Goal: Transaction & Acquisition: Purchase product/service

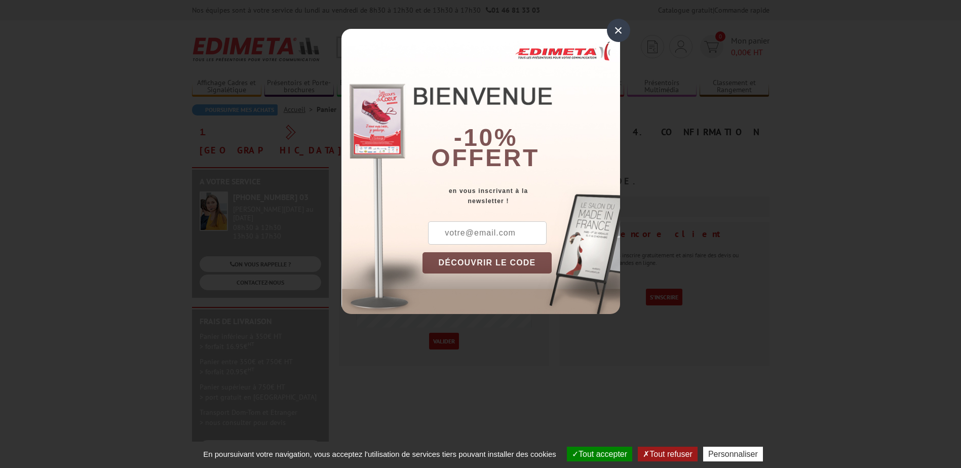
type input "d.rigal@aidersante.com"
click at [615, 28] on div "×" at bounding box center [618, 30] width 23 height 23
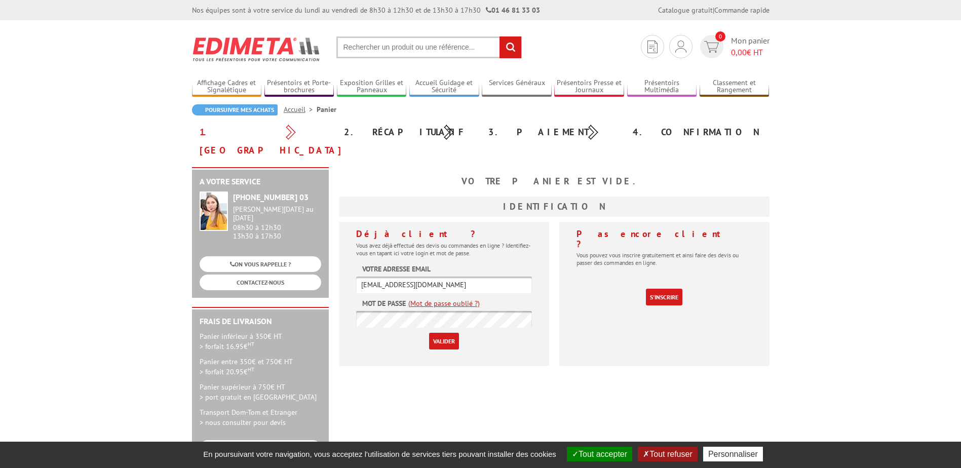
click at [606, 452] on button "Tout accepter" at bounding box center [599, 454] width 65 height 15
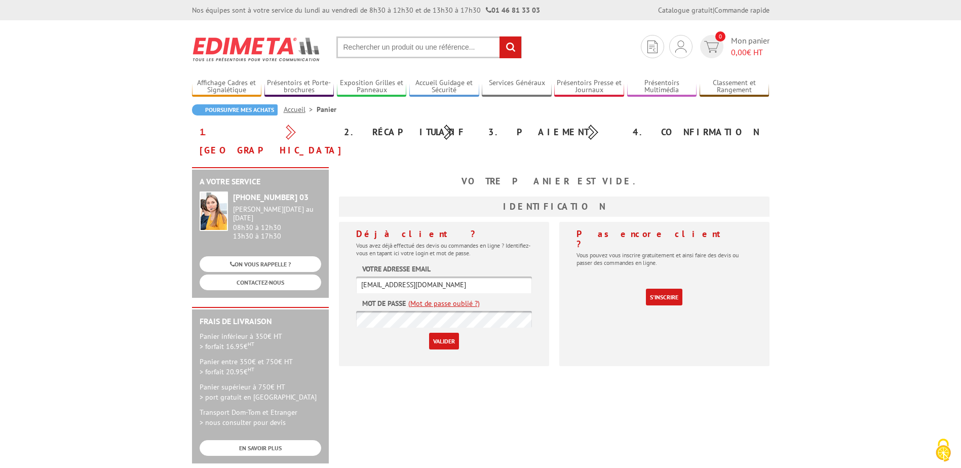
click at [407, 50] on input "text" at bounding box center [428, 47] width 185 height 22
click at [440, 333] on input "Valider" at bounding box center [444, 341] width 30 height 17
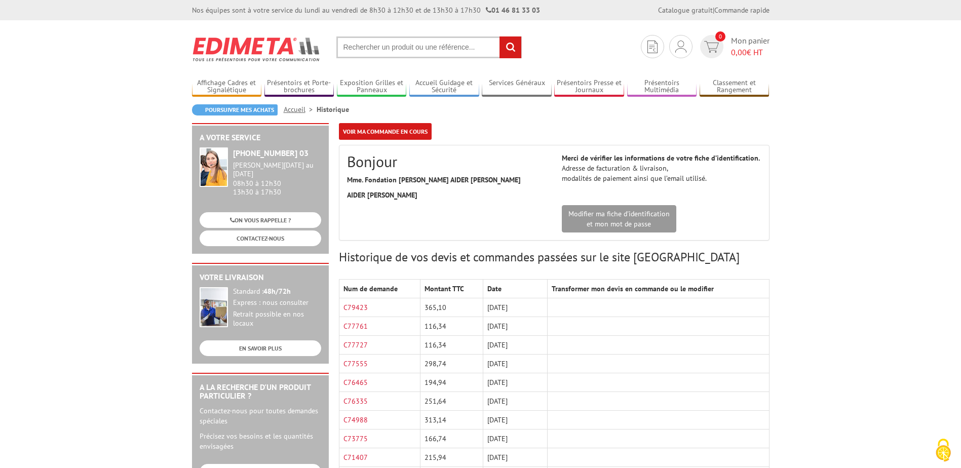
click at [407, 45] on input "text" at bounding box center [428, 47] width 185 height 22
click at [673, 80] on link "Mes devis & commandes" at bounding box center [680, 81] width 107 height 12
click at [361, 307] on link "C79423" at bounding box center [356, 307] width 24 height 9
click at [408, 48] on input "text" at bounding box center [428, 47] width 185 height 22
paste input "LOT DE 3 GRILLES H 200 X L 100 CM + 2 PIEDS COMPLETS + 6 CLIPS"
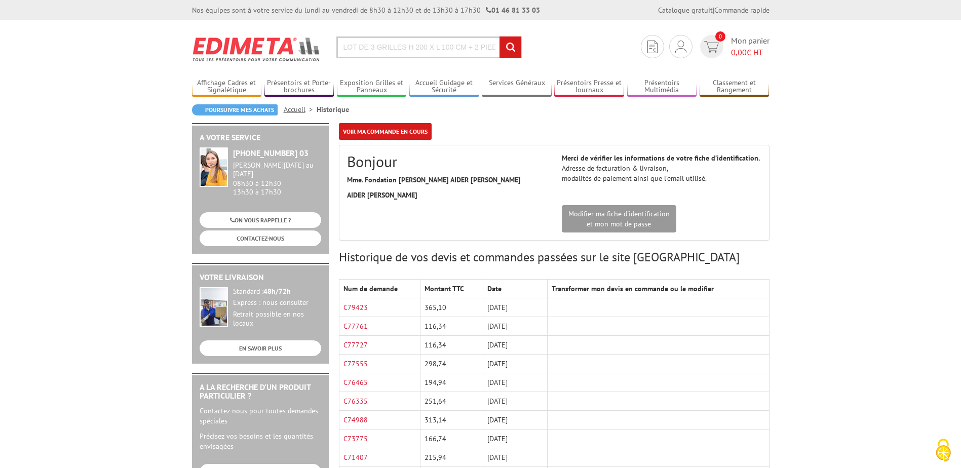
scroll to position [0, 82]
type input "LOT DE 3 GRILLES H 200 X L 100 CM + 2 PIEDS COMPLETS + 6 CLIPS"
click at [500, 36] on input "rechercher" at bounding box center [511, 47] width 22 height 22
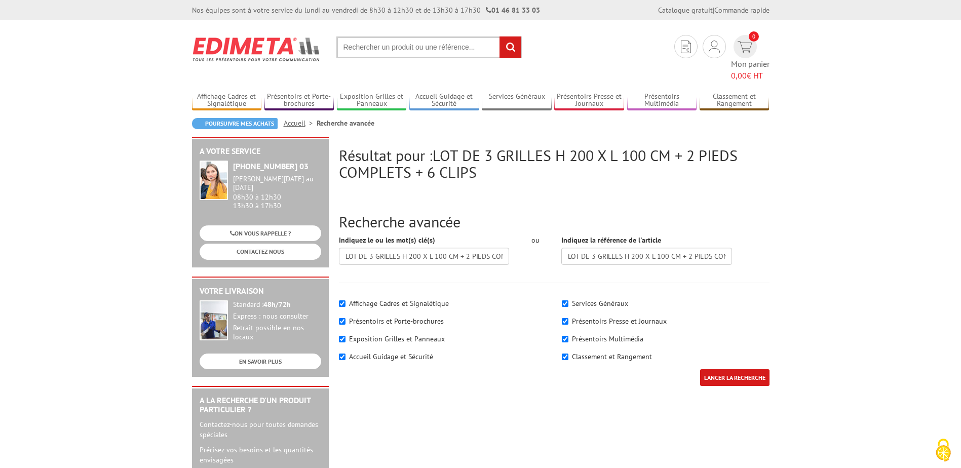
click at [396, 49] on input "text" at bounding box center [428, 47] width 185 height 22
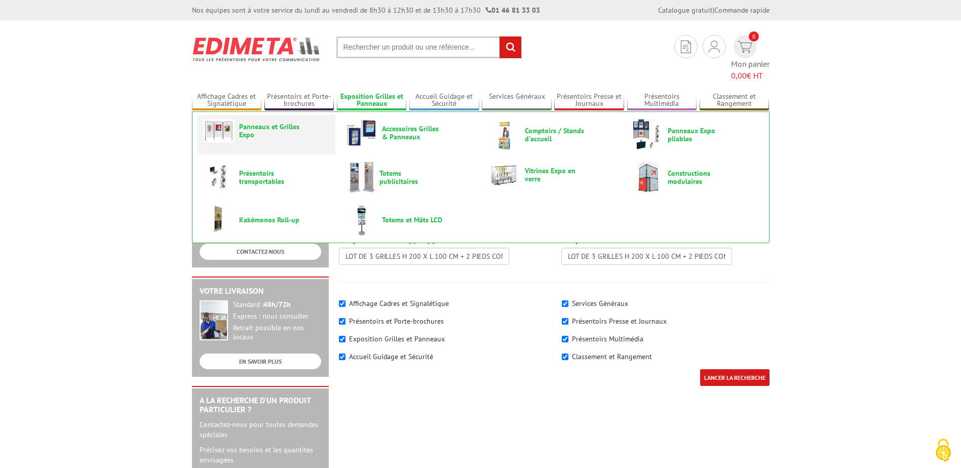
click at [284, 123] on span "Panneaux et Grilles Expo" at bounding box center [269, 131] width 61 height 16
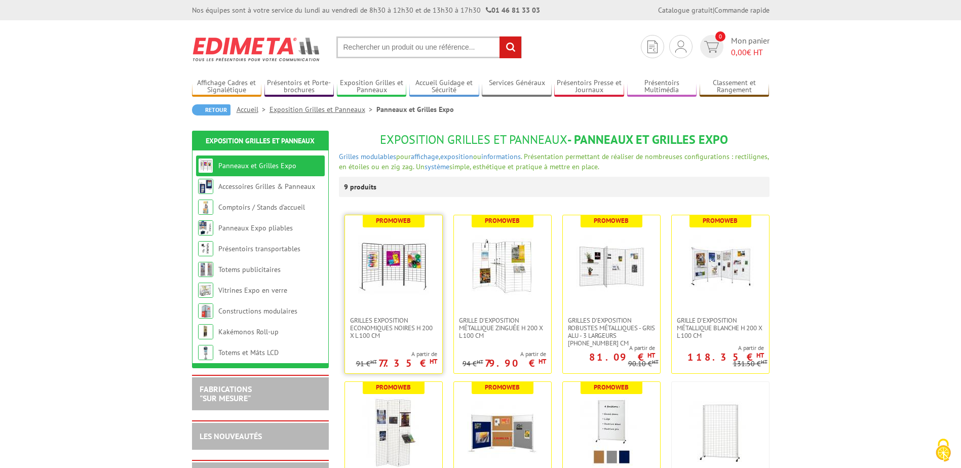
click at [400, 248] on img at bounding box center [393, 266] width 71 height 71
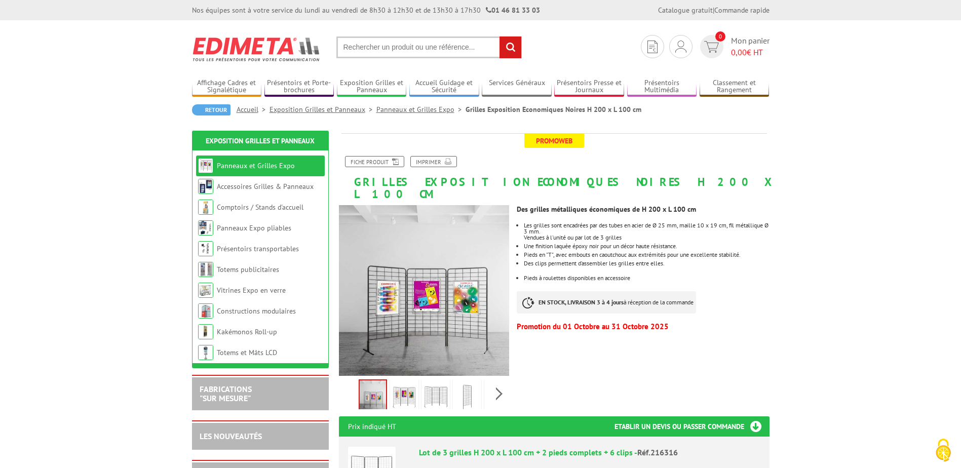
scroll to position [51, 0]
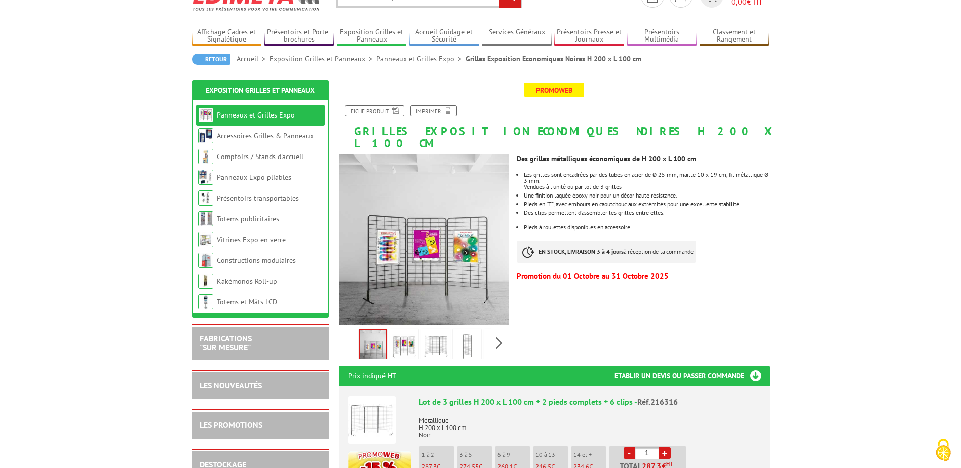
click at [405, 335] on img at bounding box center [404, 346] width 24 height 31
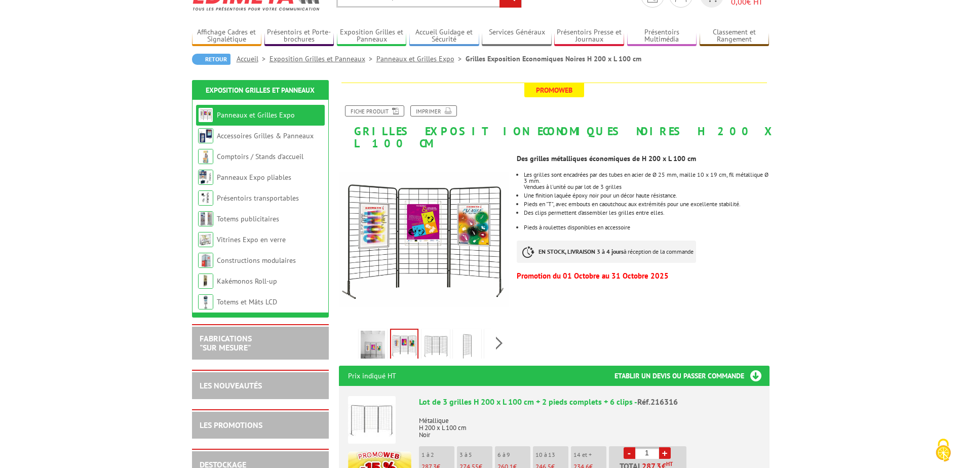
drag, startPoint x: 860, startPoint y: 166, endPoint x: 826, endPoint y: 192, distance: 42.8
